Goal: Task Accomplishment & Management: Manage account settings

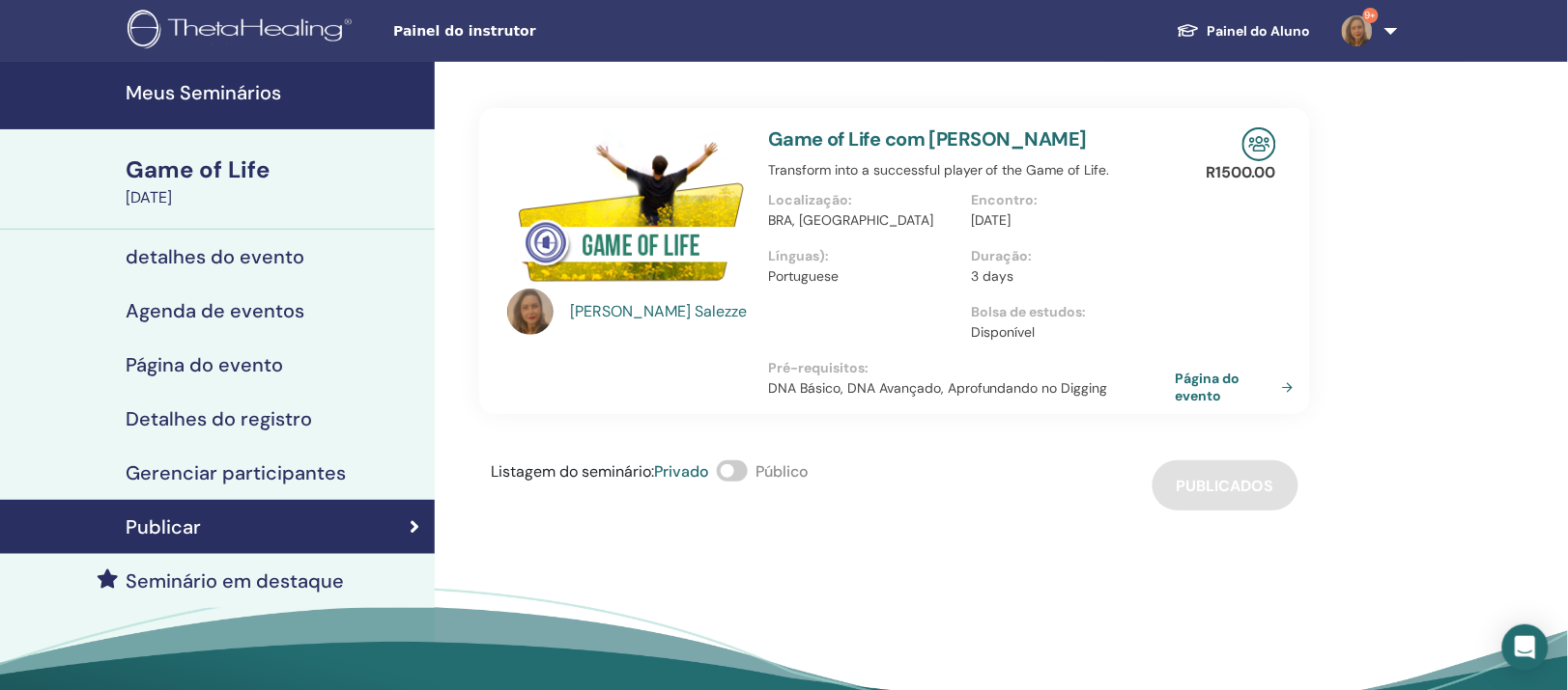
click at [187, 88] on h4 "Meus Seminários" at bounding box center [274, 92] width 297 height 23
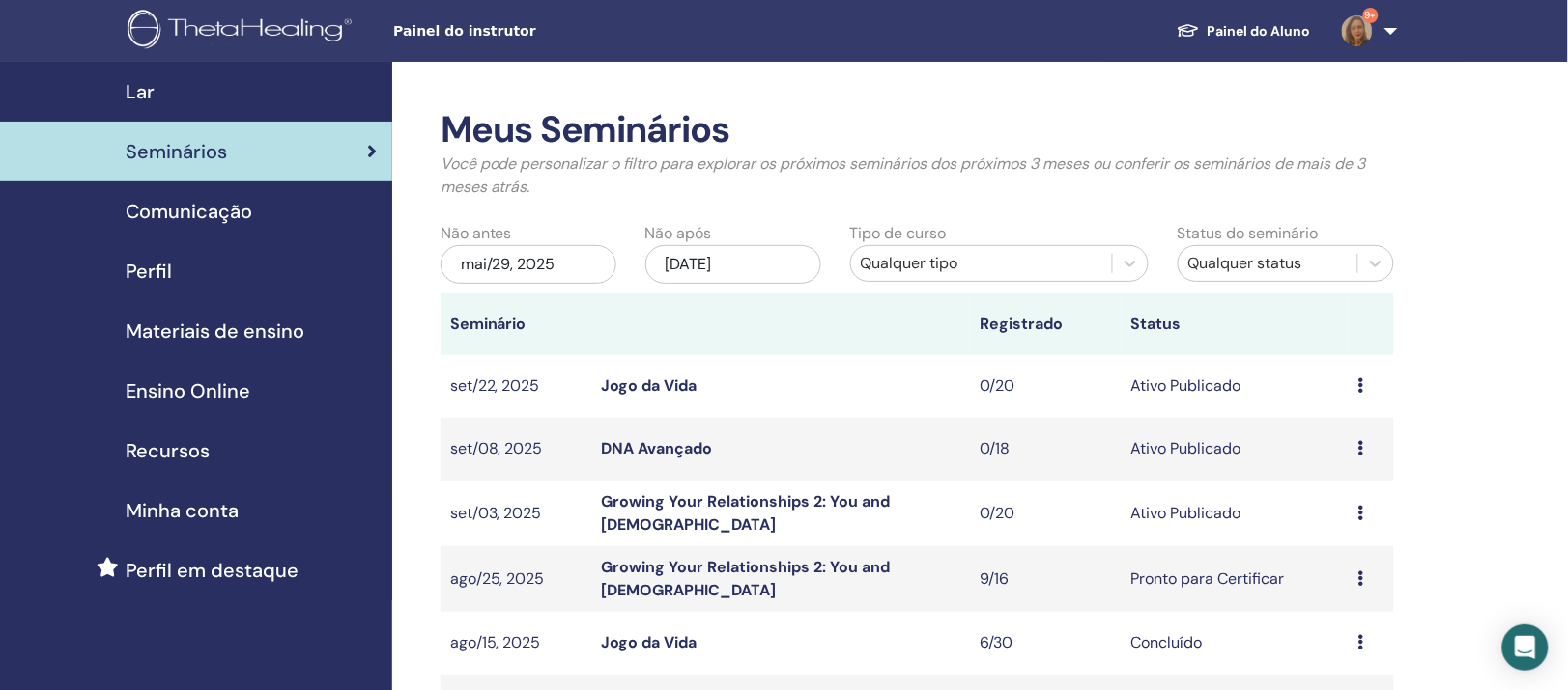
click at [173, 465] on span "Recursos" at bounding box center [167, 450] width 84 height 29
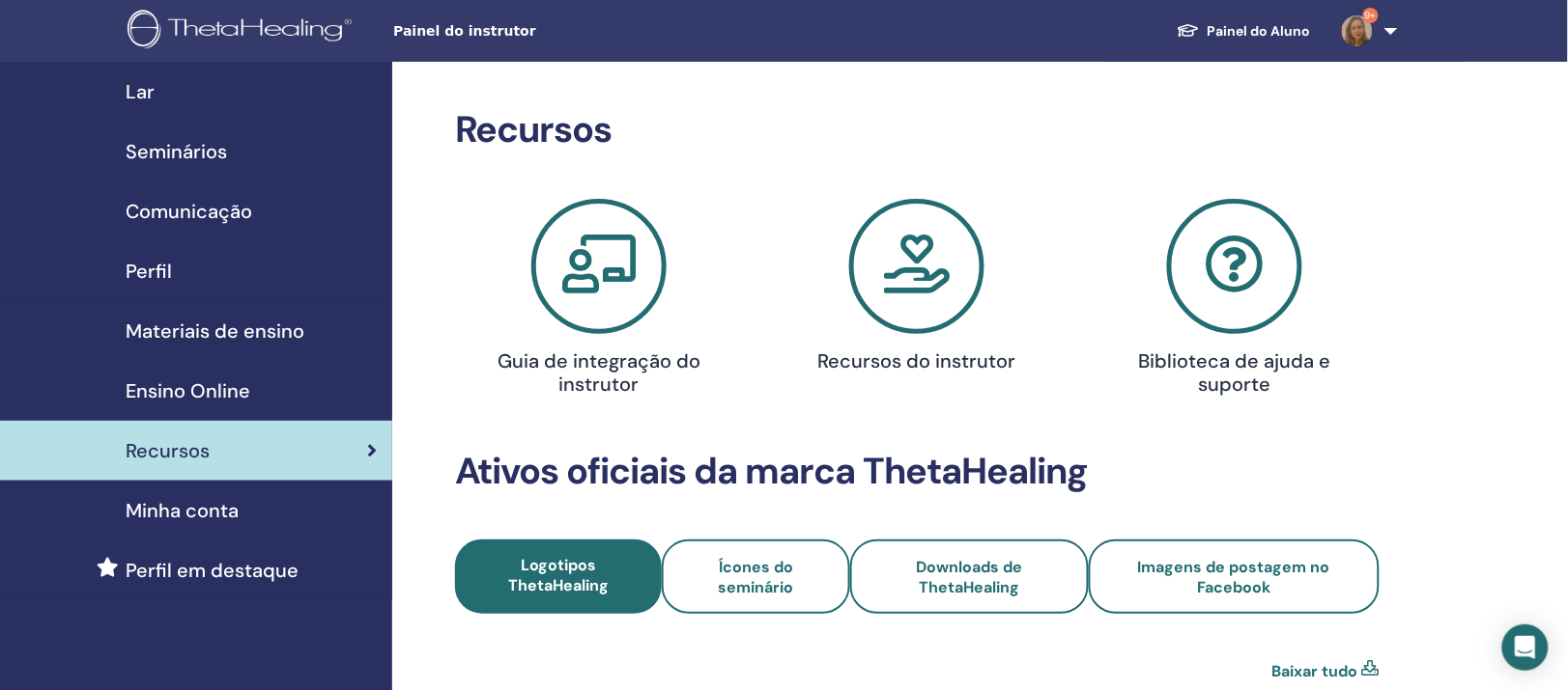
click at [226, 406] on span "Ensino Online" at bounding box center [187, 391] width 124 height 29
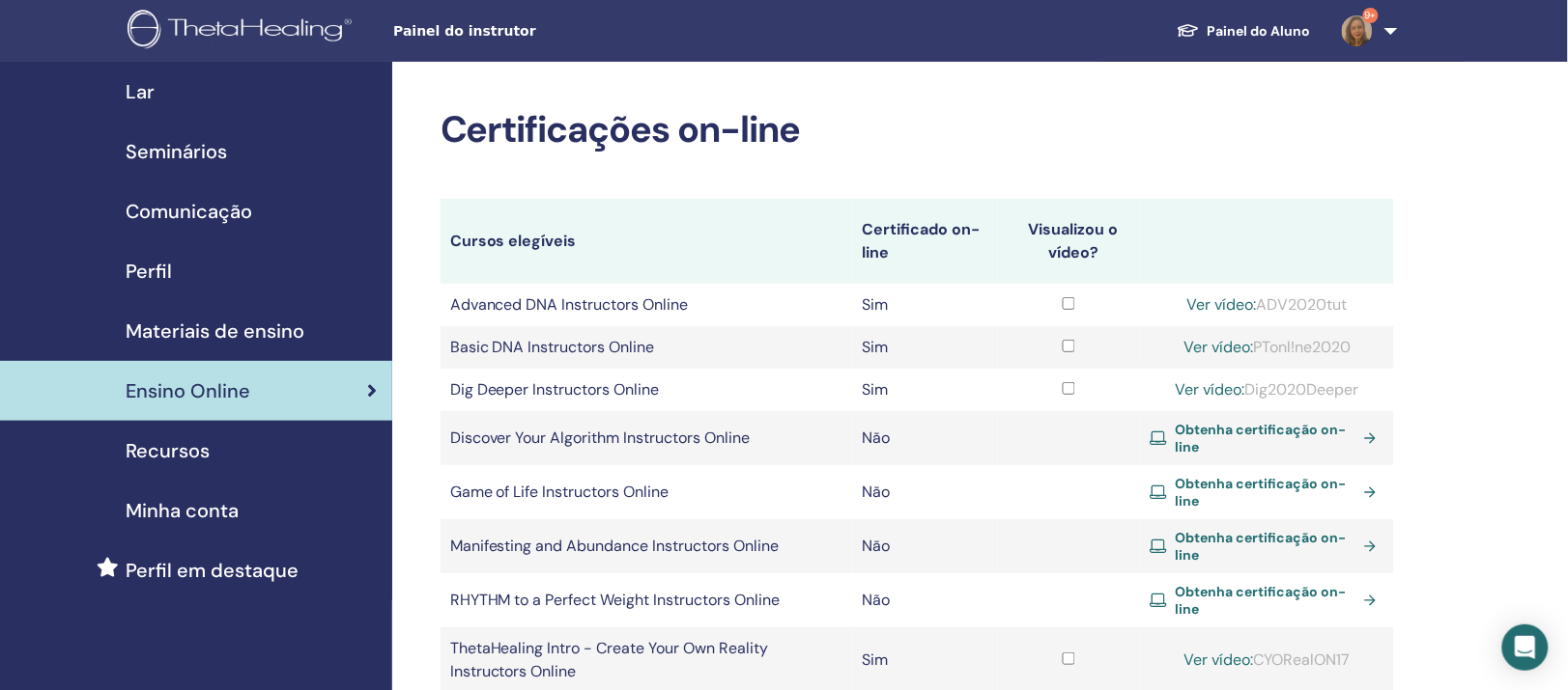
click at [163, 346] on span "Materiais de ensino" at bounding box center [215, 331] width 179 height 29
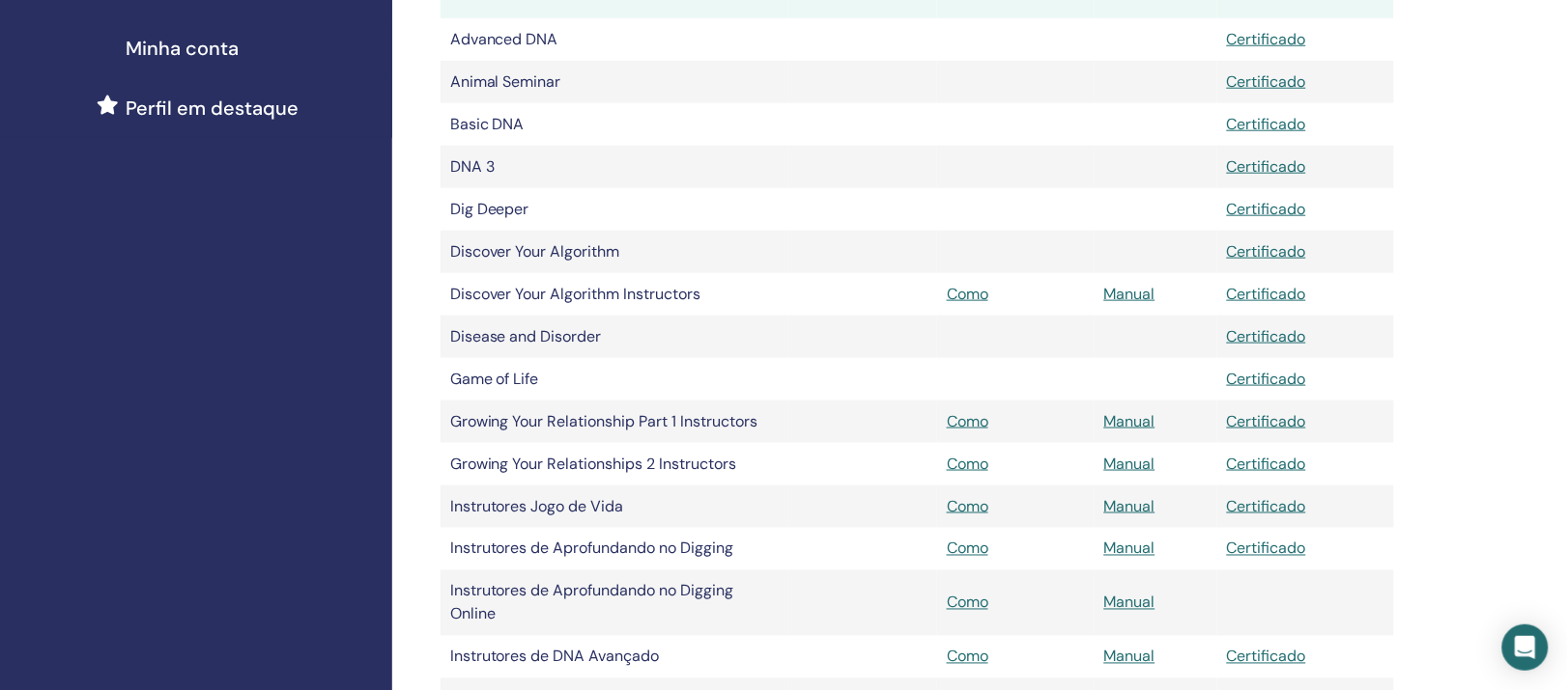
scroll to position [483, 0]
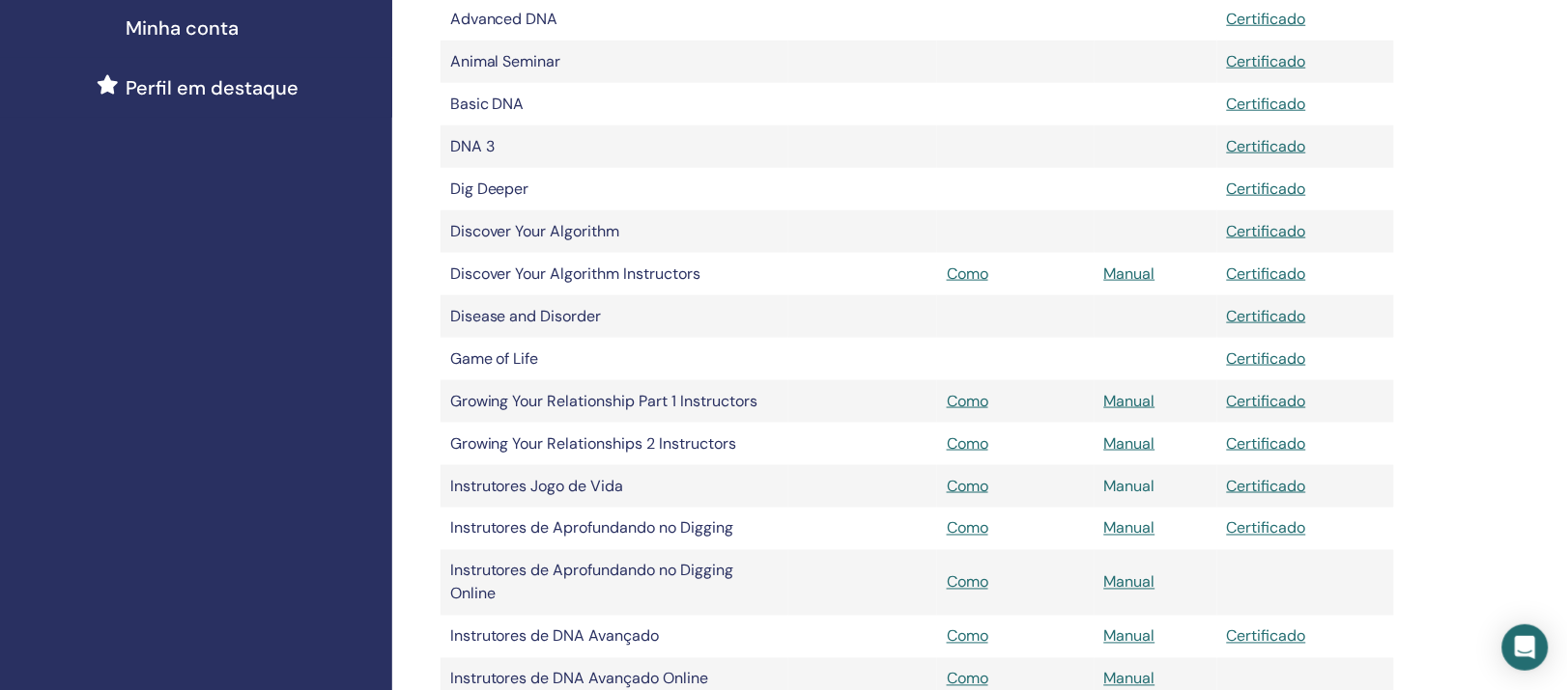
click at [1136, 496] on link "Manual" at bounding box center [1129, 486] width 51 height 20
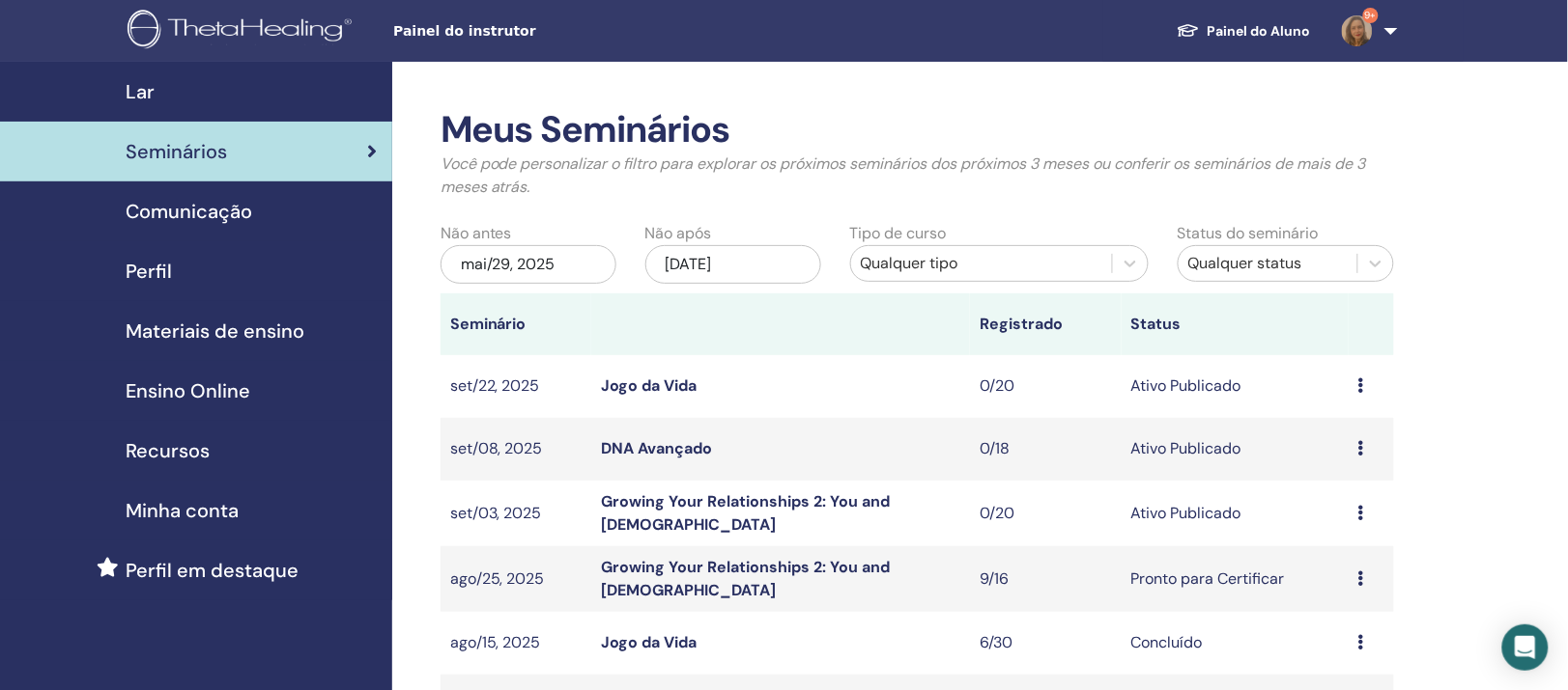
click at [756, 535] on link "Growing Your Relationships 2: You and God" at bounding box center [745, 513] width 289 height 44
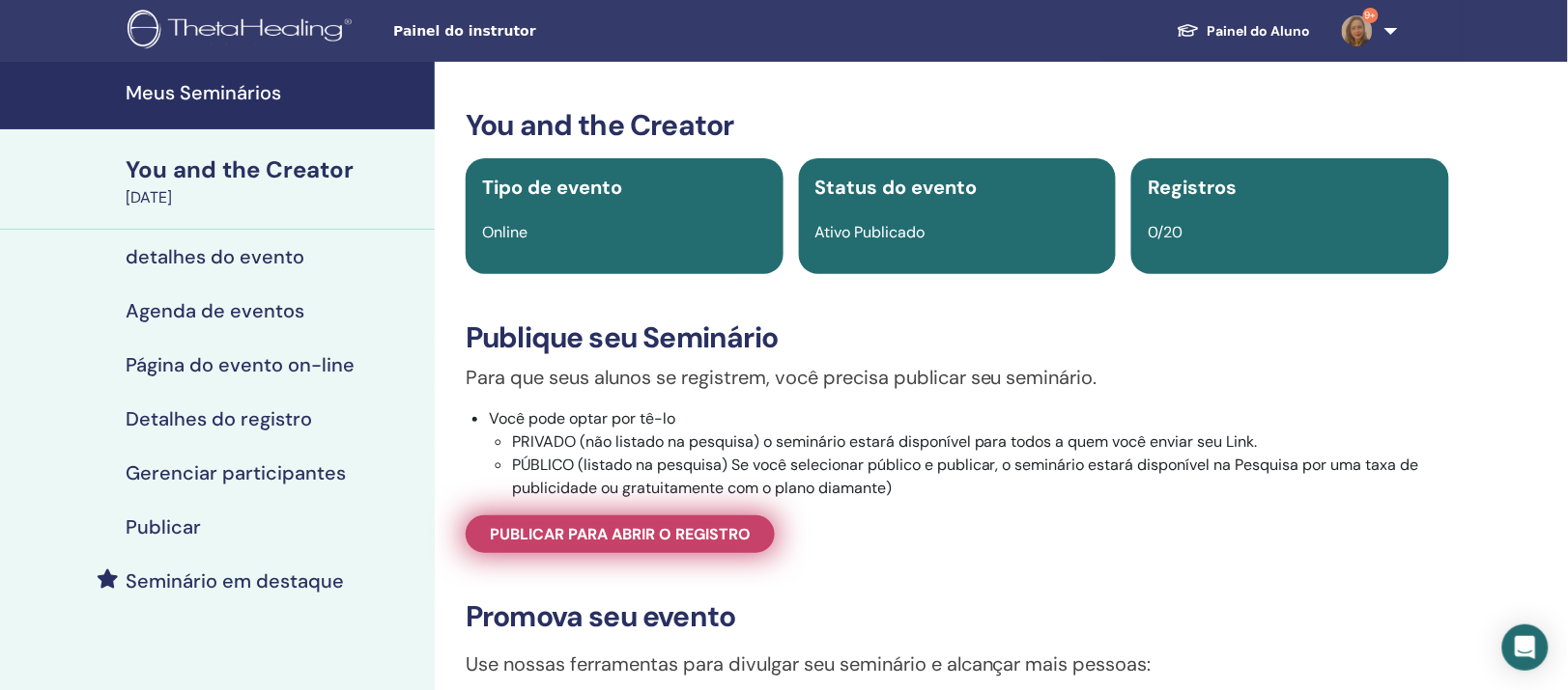
click at [657, 545] on span "Publicar para abrir o registro" at bounding box center [620, 534] width 261 height 20
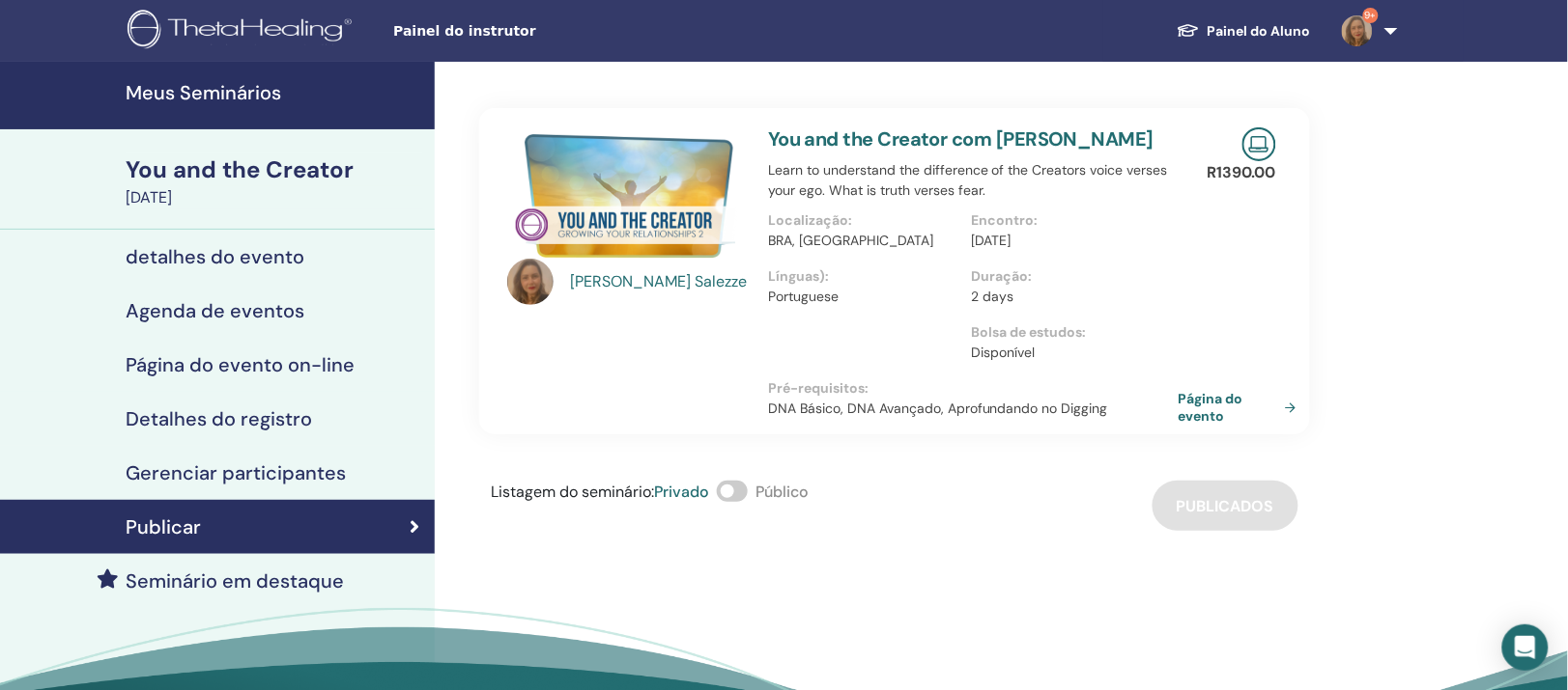
click at [1194, 425] on link "Página do evento" at bounding box center [1242, 407] width 125 height 35
click at [1217, 425] on link "Página do evento" at bounding box center [1242, 407] width 125 height 35
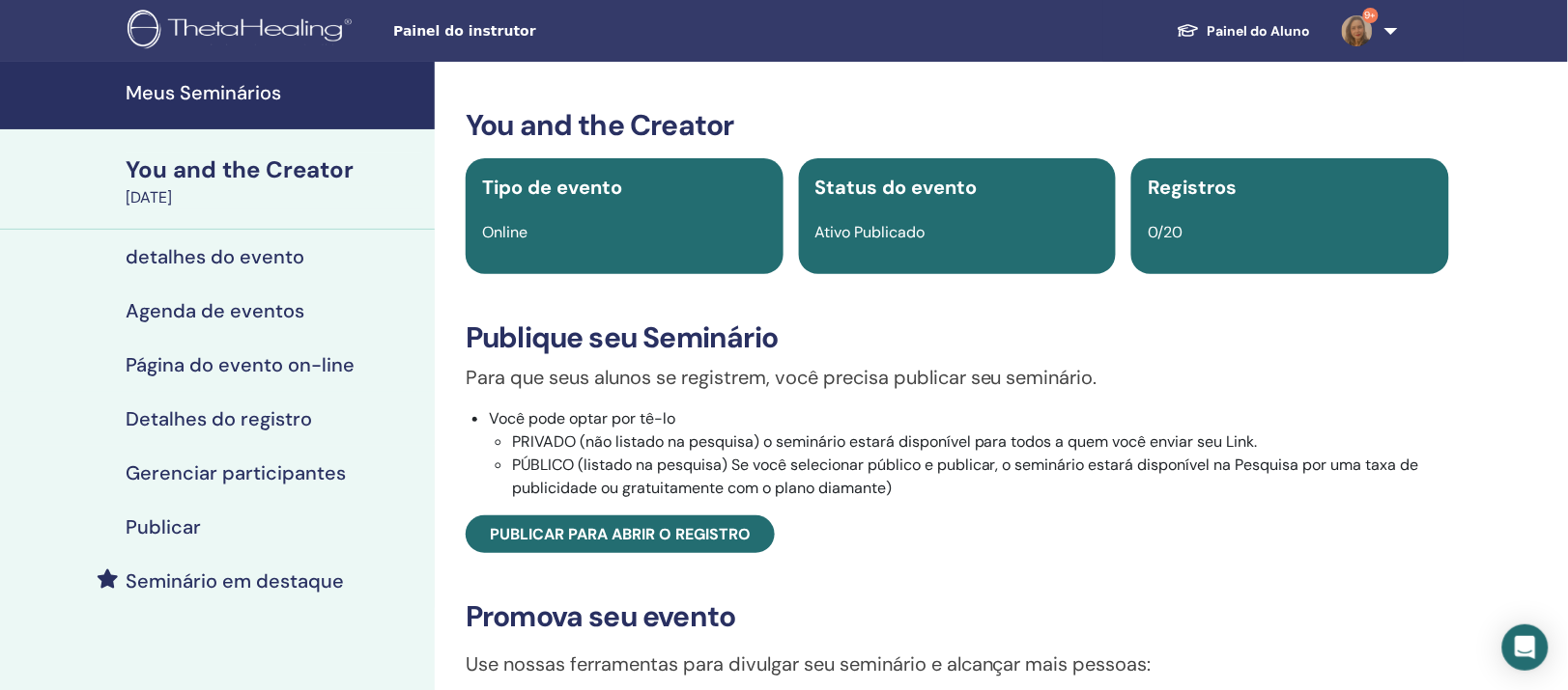
click at [196, 91] on h4 "Meus Seminários" at bounding box center [274, 92] width 297 height 23
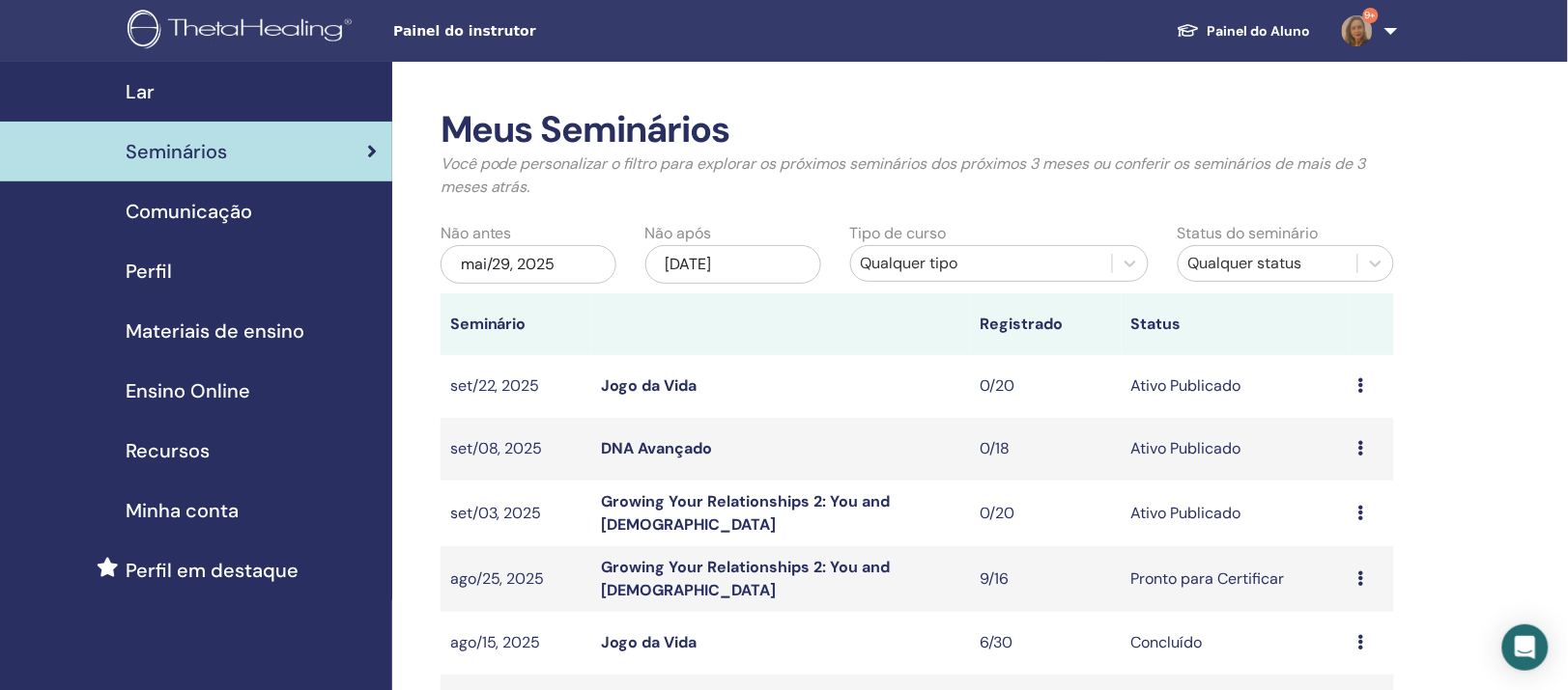
click at [681, 396] on link "Jogo da Vida" at bounding box center [649, 386] width 96 height 20
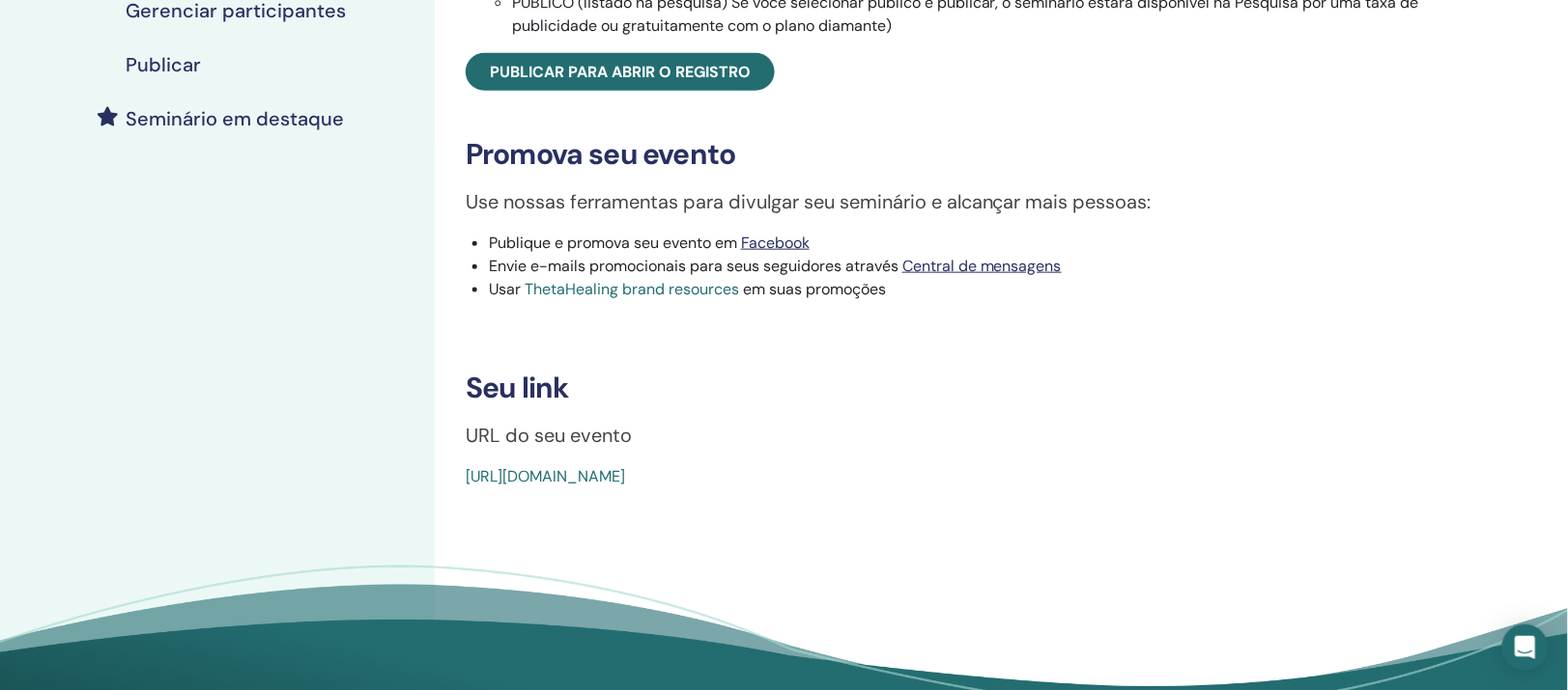
scroll to position [604, 0]
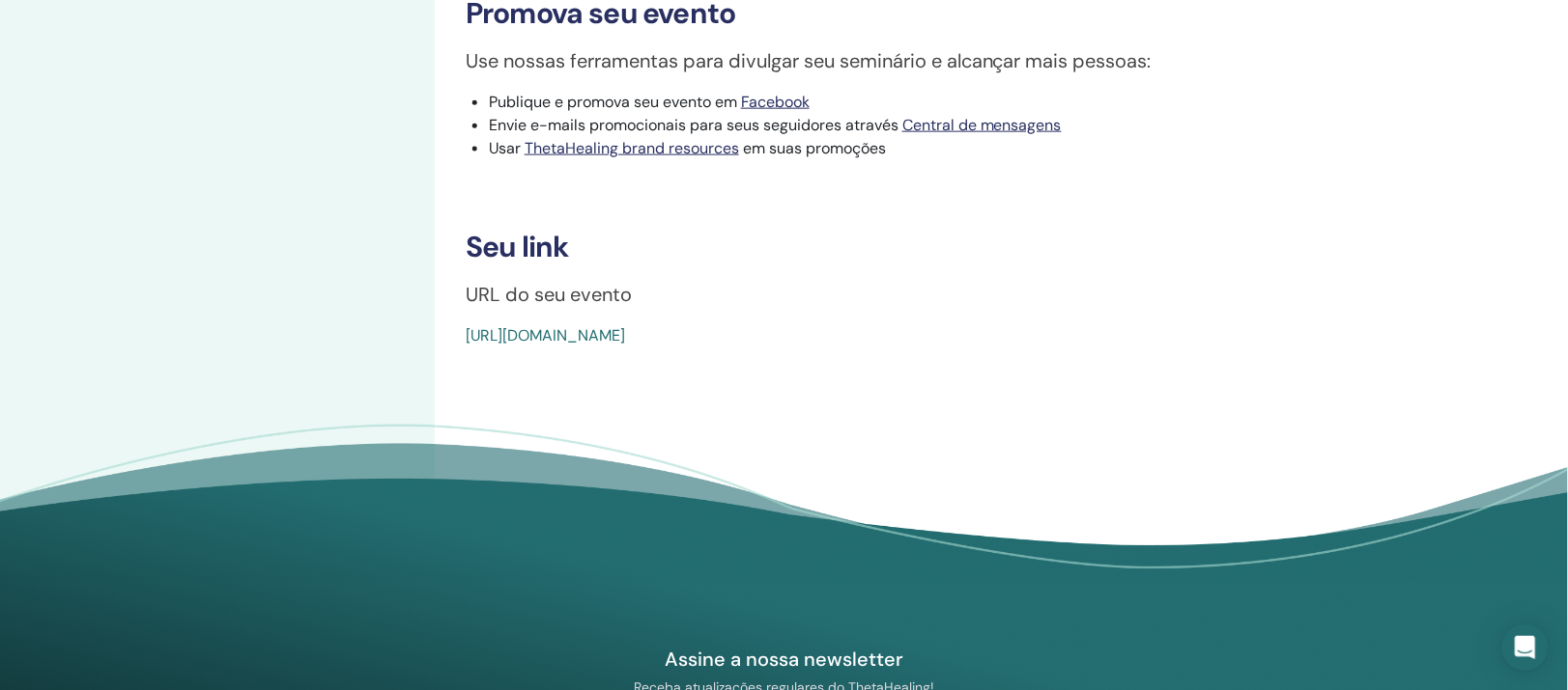
drag, startPoint x: 1009, startPoint y: 549, endPoint x: 471, endPoint y: 550, distance: 538.0
click at [471, 348] on div "[URL][DOMAIN_NAME]" at bounding box center [876, 335] width 820 height 23
copy link "[URL][DOMAIN_NAME]"
click at [524, 346] on link "[URL][DOMAIN_NAME]" at bounding box center [545, 335] width 159 height 20
